Goal: Information Seeking & Learning: Learn about a topic

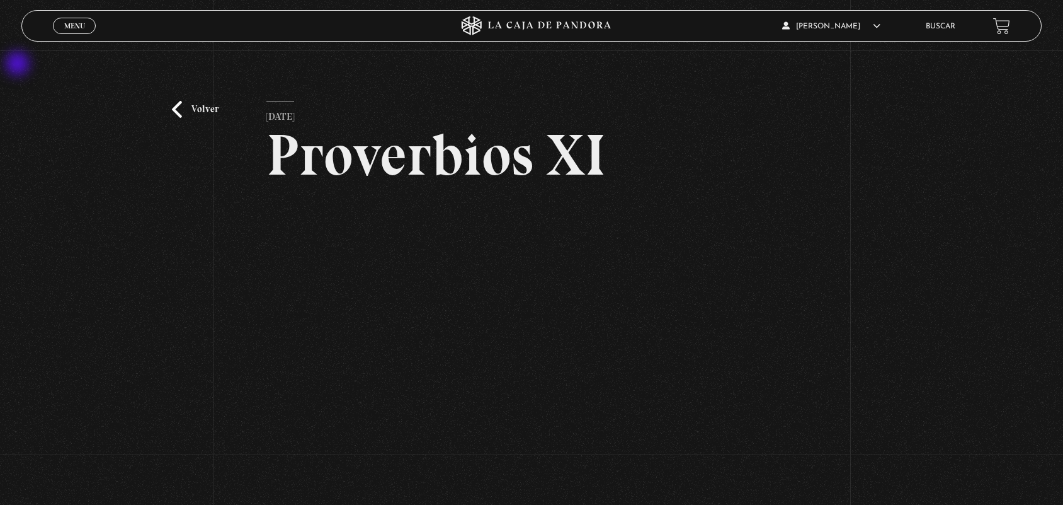
scroll to position [171, 0]
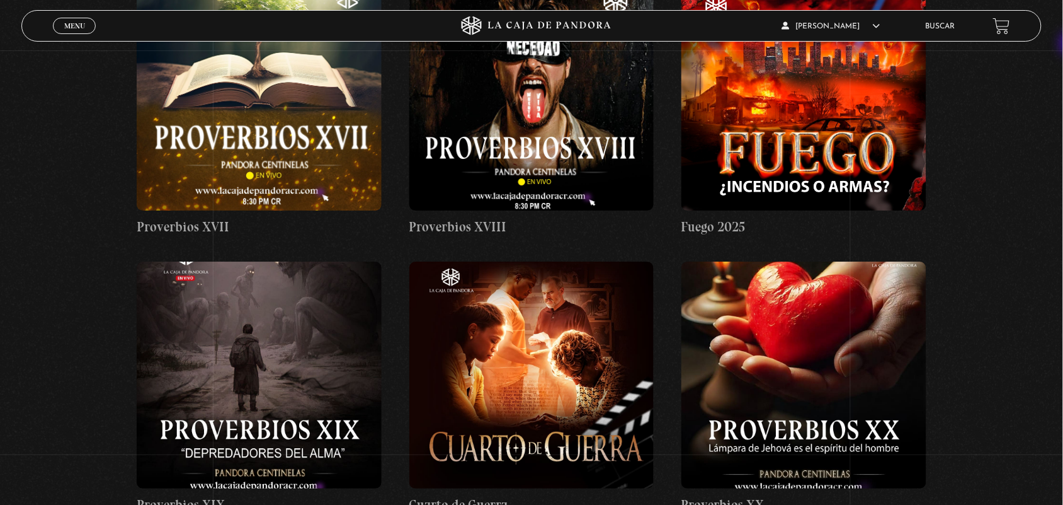
scroll to position [4058, 0]
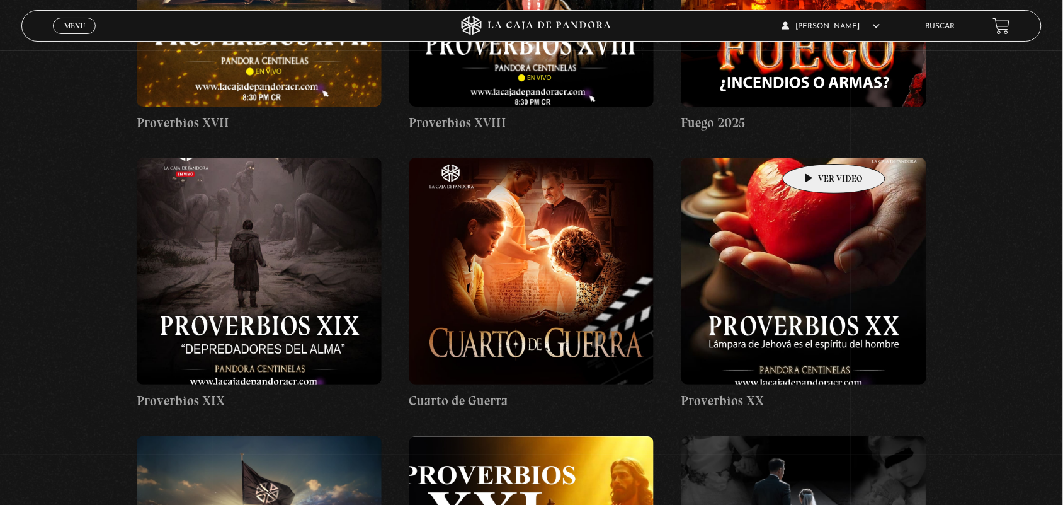
click at [816, 157] on figure at bounding box center [804, 270] width 245 height 227
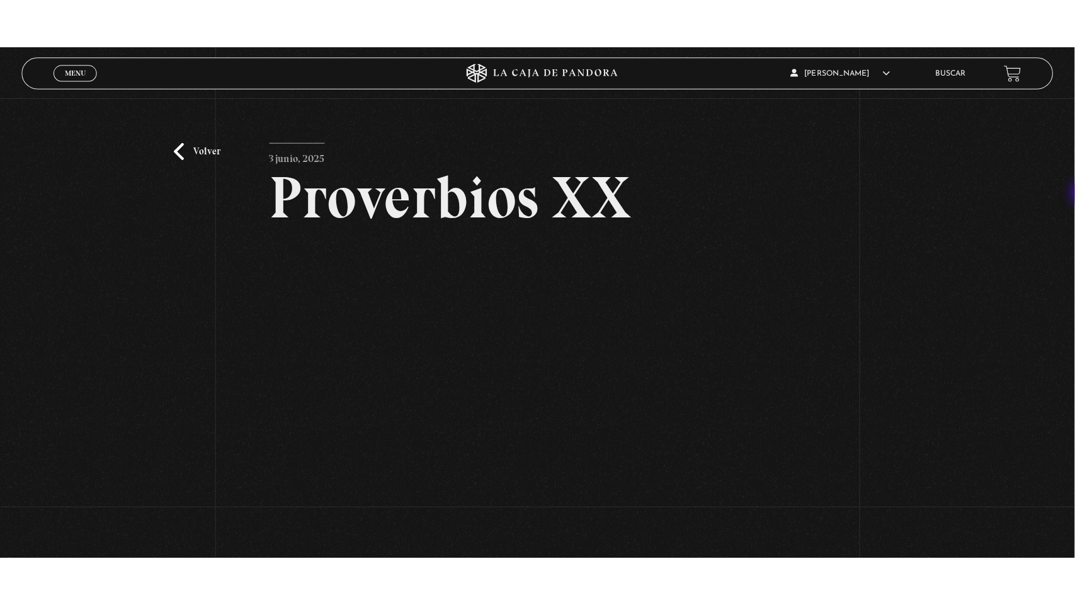
scroll to position [26, 0]
